Goal: Find specific page/section: Find specific page/section

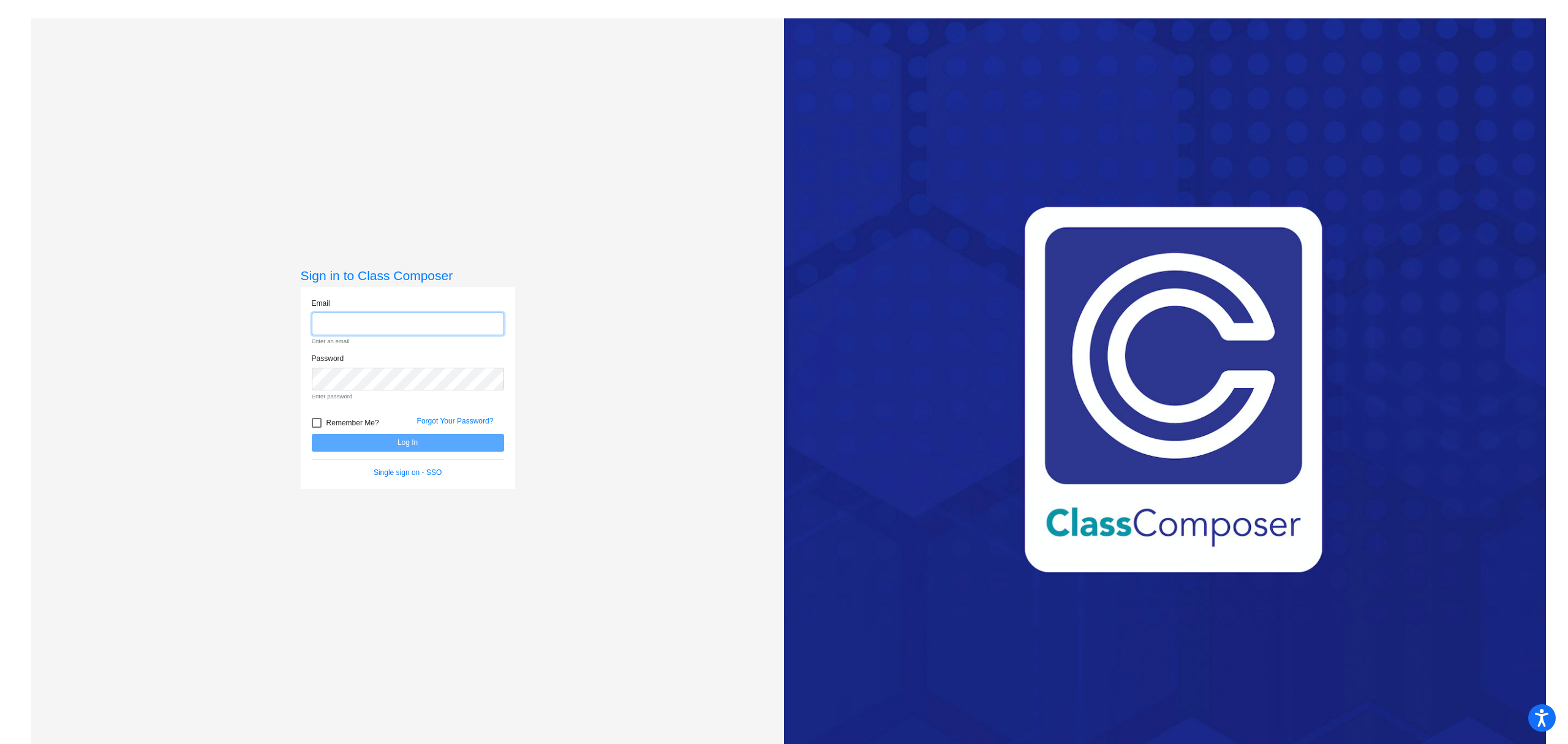
type input "[EMAIL_ADDRESS][PERSON_NAME][DOMAIN_NAME]"
click at [325, 429] on form "Email [EMAIL_ADDRESS][PERSON_NAME][DOMAIN_NAME] Enter an email. Password Enter …" at bounding box center [408, 388] width 192 height 180
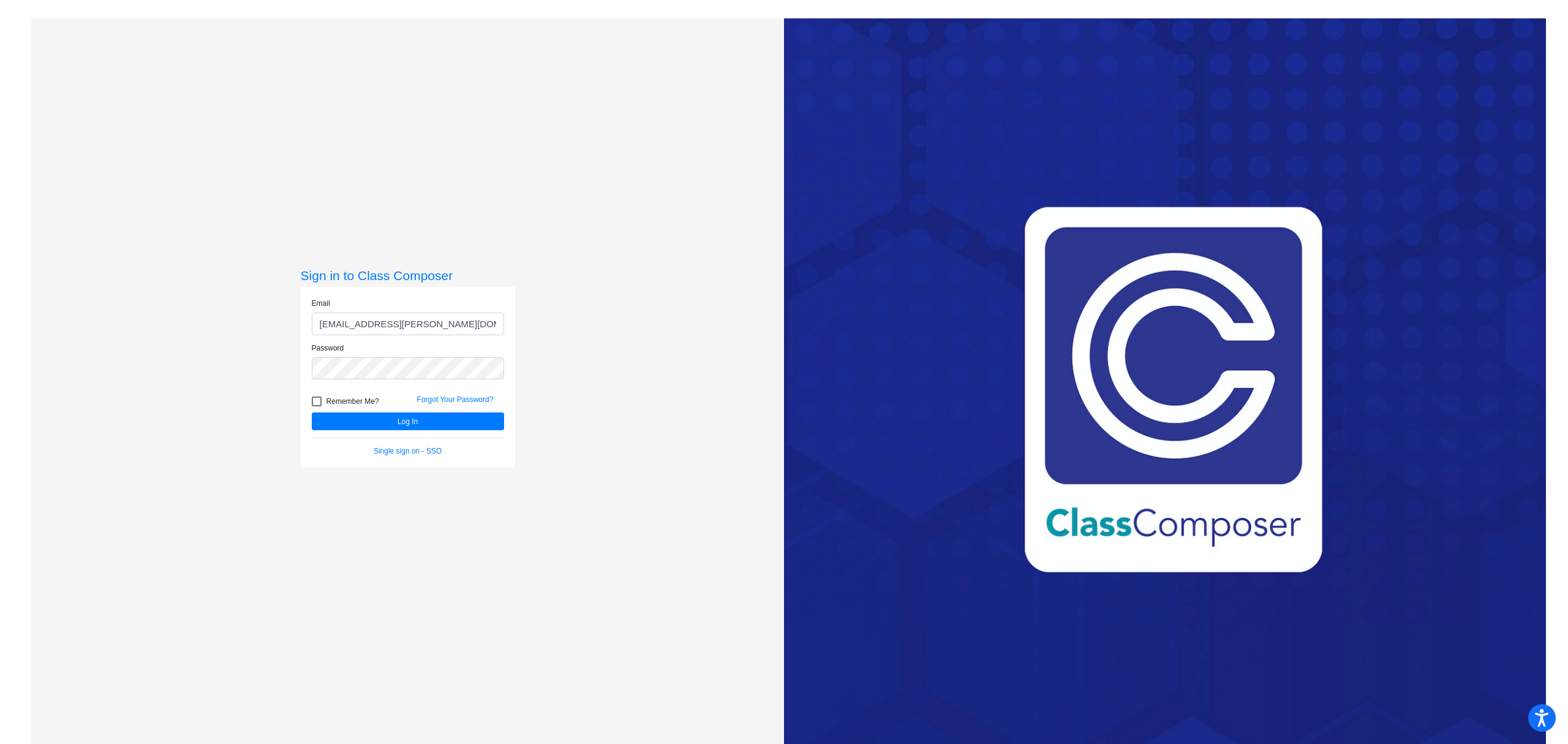
click at [340, 399] on span "Remember Me?" at bounding box center [352, 401] width 52 height 15
click at [317, 406] on input "Remember Me?" at bounding box center [316, 406] width 1 height 1
checkbox input "true"
click at [346, 415] on button "Log In" at bounding box center [408, 421] width 192 height 18
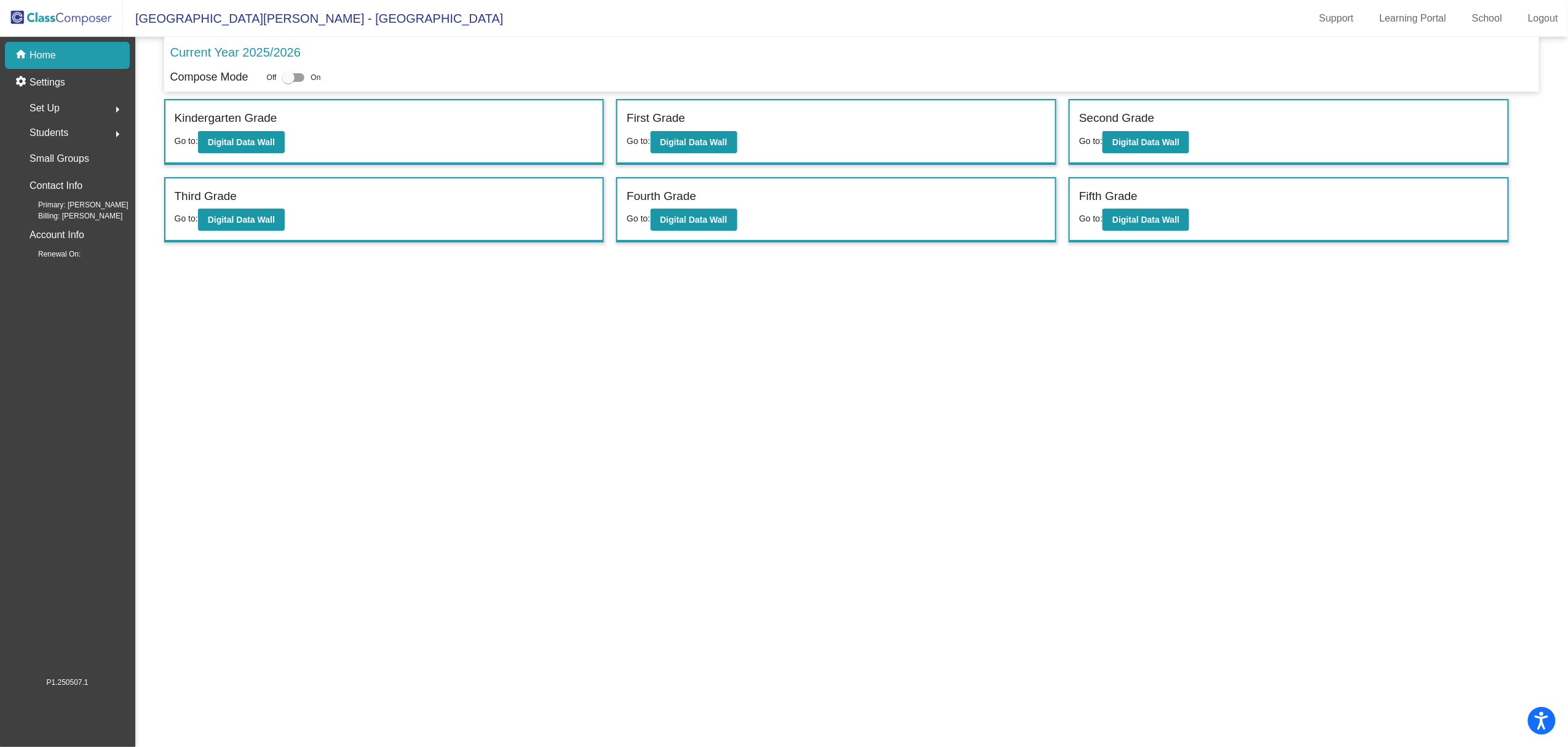
click at [500, 332] on mat-sidenav-content "Current Year 2025/2026 Compose Mode Off On Incoming (New students moving into l…" at bounding box center [851, 391] width 1433 height 710
click at [1152, 224] on button "Digital Data Wall" at bounding box center [1145, 219] width 86 height 22
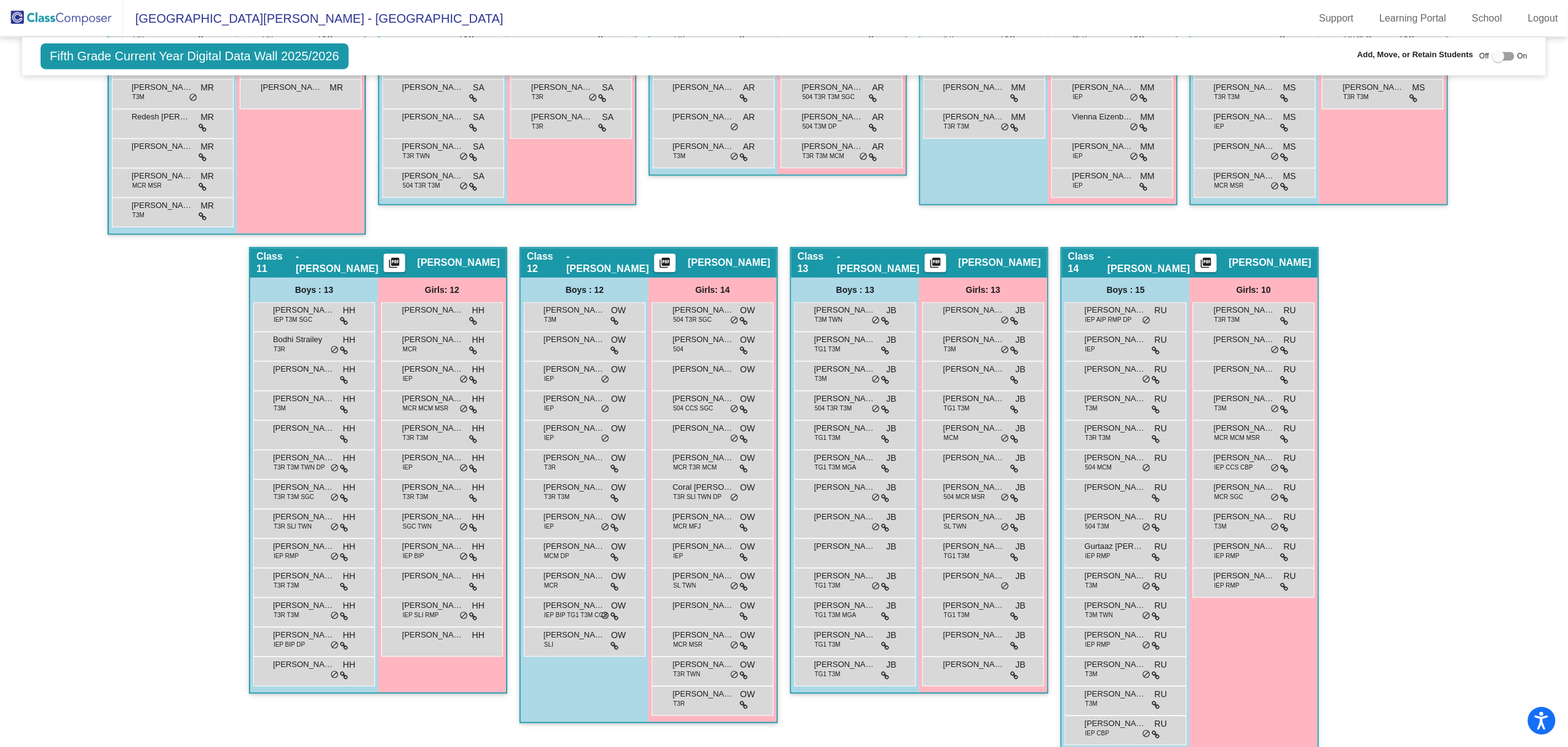
scroll to position [1273, 0]
